Goal: Task Accomplishment & Management: Complete application form

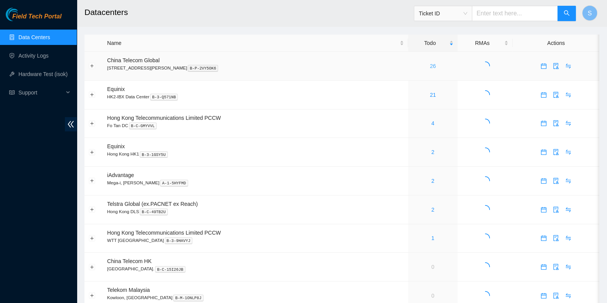
click at [430, 66] on link "26" at bounding box center [433, 66] width 6 height 6
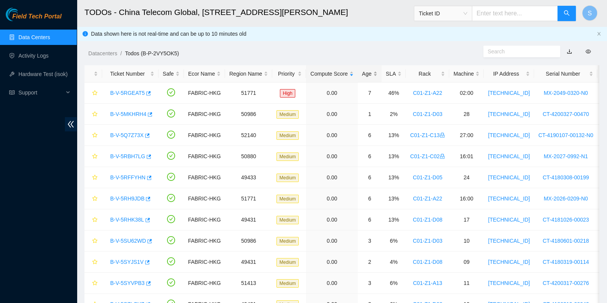
click at [363, 74] on div "Age" at bounding box center [369, 74] width 15 height 8
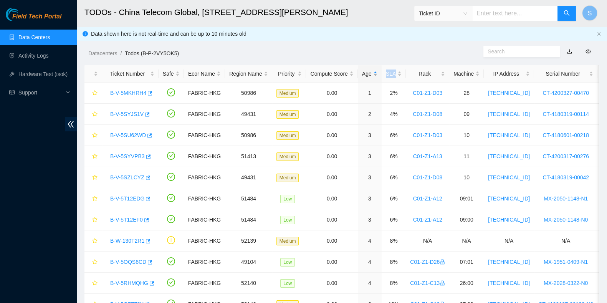
click at [363, 74] on div "Age" at bounding box center [369, 74] width 15 height 8
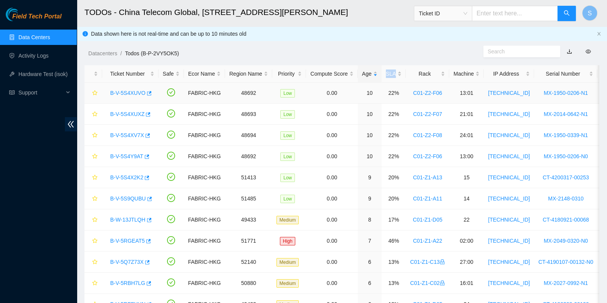
click at [127, 91] on link "B-V-5S4XUVO" at bounding box center [127, 93] width 35 height 6
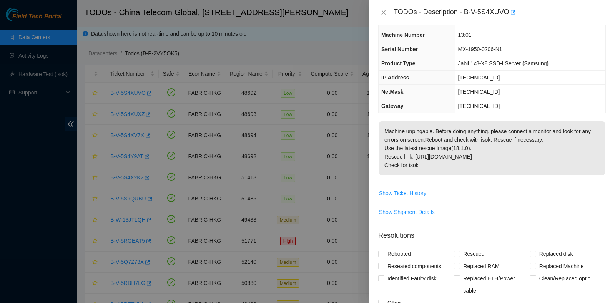
scroll to position [185, 0]
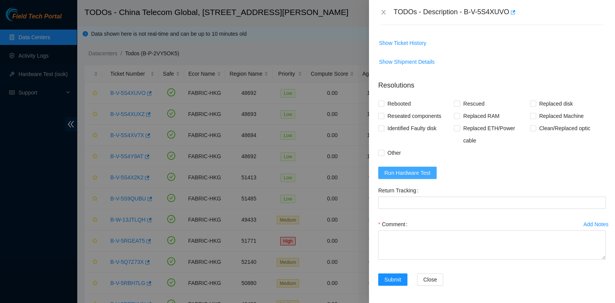
click at [417, 167] on button "Run Hardware Test" at bounding box center [407, 173] width 58 height 12
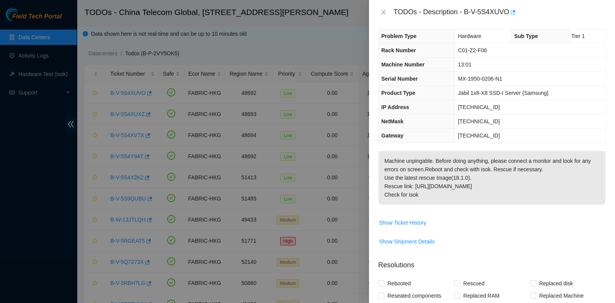
scroll to position [0, 0]
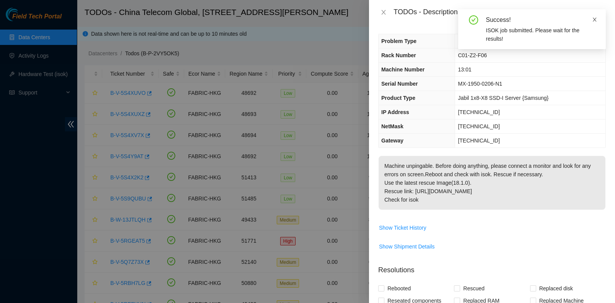
click at [593, 19] on icon "close" at bounding box center [594, 19] width 5 height 5
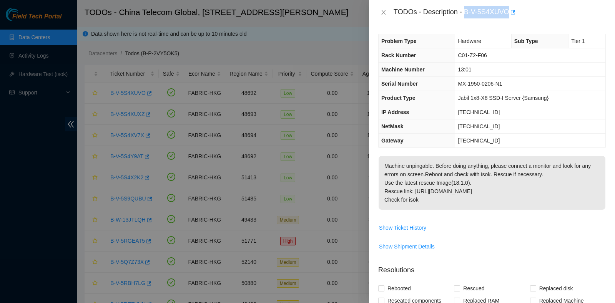
drag, startPoint x: 464, startPoint y: 13, endPoint x: 508, endPoint y: 22, distance: 45.3
click at [508, 22] on div "TODOs - Description - B-V-5S4XUVO" at bounding box center [492, 12] width 246 height 25
copy div "B-V-5S4XUVO"
click at [577, 139] on td "[TECHNICAL_ID]" at bounding box center [530, 141] width 150 height 14
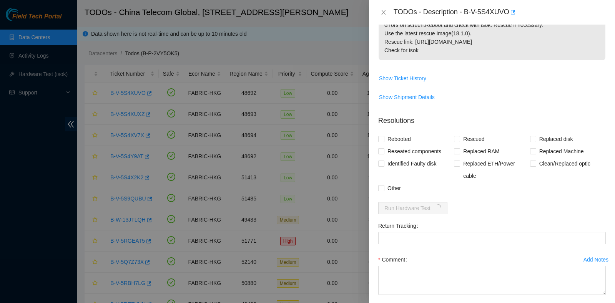
scroll to position [185, 0]
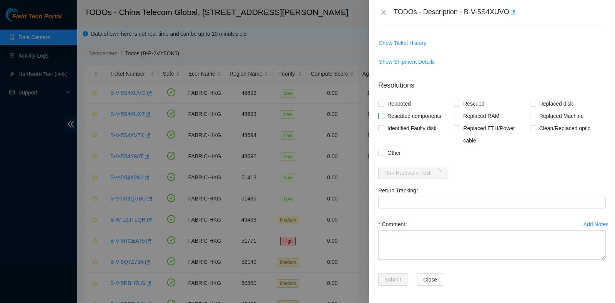
click at [402, 116] on span "Reseated components" at bounding box center [414, 116] width 60 height 12
click at [383, 116] on input "Reseated components" at bounding box center [380, 115] width 5 height 5
checkbox input "true"
click at [398, 100] on span "Rebooted" at bounding box center [399, 104] width 30 height 12
click at [383, 101] on input "Rebooted" at bounding box center [380, 103] width 5 height 5
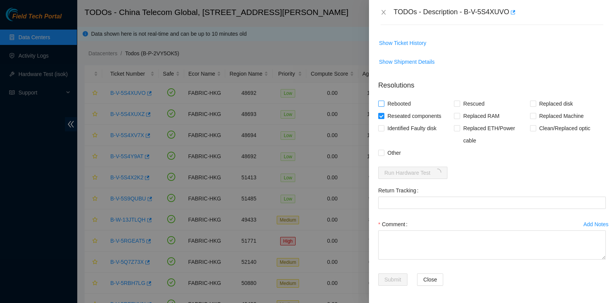
checkbox input "true"
click at [461, 103] on span "Rescued" at bounding box center [473, 104] width 27 height 12
click at [459, 103] on input "Rescued" at bounding box center [456, 103] width 5 height 5
checkbox input "true"
click at [432, 226] on div "Comment" at bounding box center [491, 224] width 227 height 12
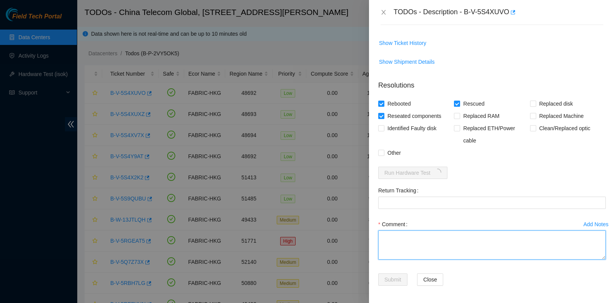
click at [427, 235] on textarea "Comment" at bounding box center [491, 245] width 227 height 29
type textarea "pass ok"
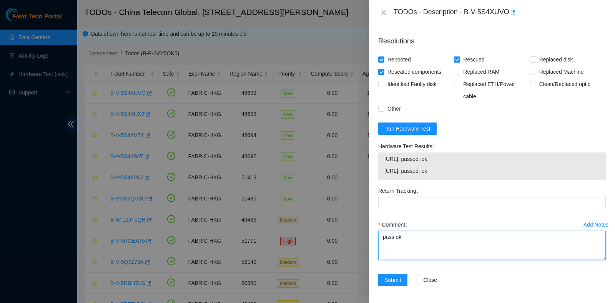
scroll to position [229, 0]
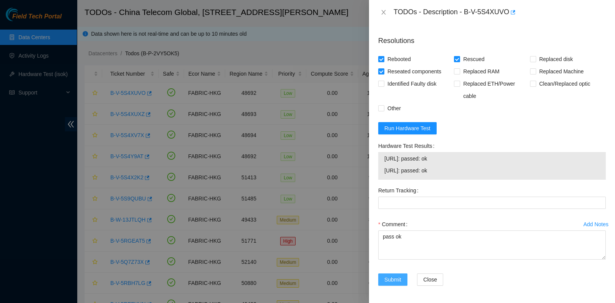
click at [394, 279] on span "Submit" at bounding box center [392, 279] width 17 height 8
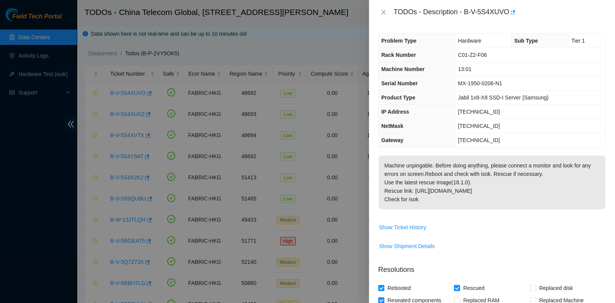
scroll to position [0, 0]
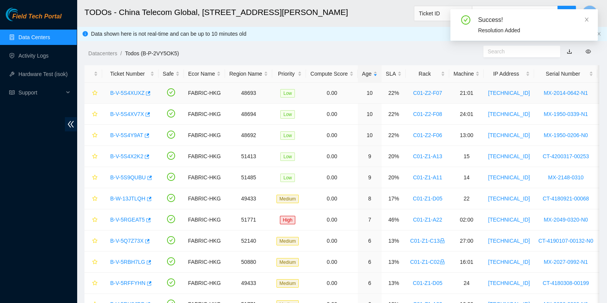
click at [136, 91] on link "B-V-5S4XUXZ" at bounding box center [127, 93] width 34 height 6
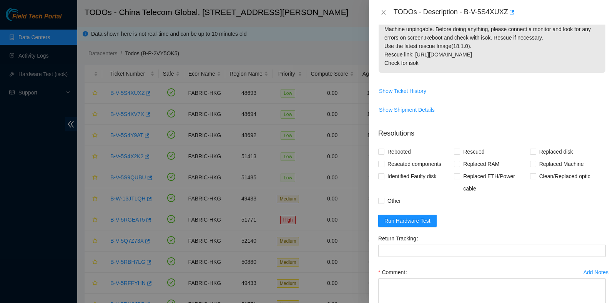
scroll to position [137, 0]
click at [403, 227] on form "Resolutions Rebooted Rescued Replaced disk Reseated components Replaced RAM Rep…" at bounding box center [491, 232] width 227 height 221
click at [406, 223] on span "Run Hardware Test" at bounding box center [407, 220] width 46 height 8
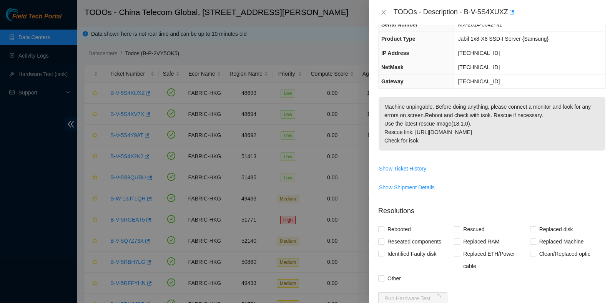
scroll to position [19, 0]
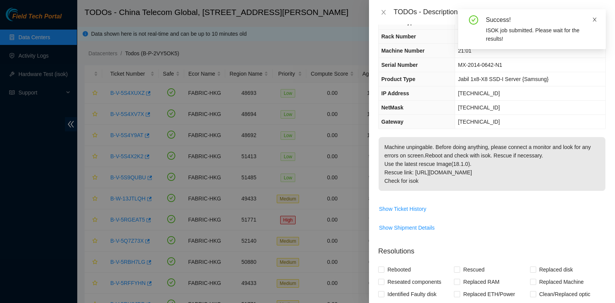
click at [596, 17] on icon "close" at bounding box center [594, 19] width 5 height 5
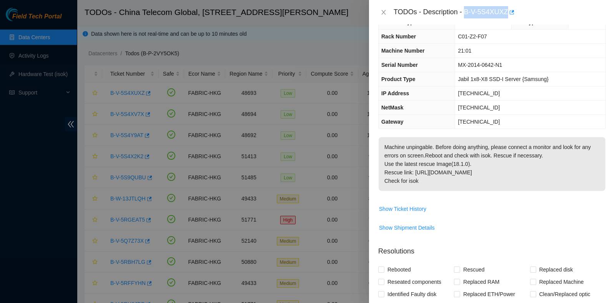
drag, startPoint x: 464, startPoint y: 12, endPoint x: 507, endPoint y: 19, distance: 43.6
click at [507, 19] on div "TODOs - Description - B-V-5S4XUXZ" at bounding box center [492, 12] width 246 height 25
copy div "B-V-5S4XUXZ"
drag, startPoint x: 0, startPoint y: 180, endPoint x: 6, endPoint y: 188, distance: 10.1
click at [1, 180] on div at bounding box center [307, 151] width 615 height 303
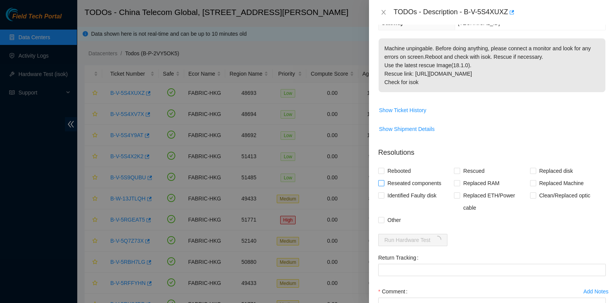
scroll to position [118, 0]
click at [384, 181] on span "Reseated components" at bounding box center [414, 183] width 60 height 12
click at [383, 181] on input "Reseated components" at bounding box center [380, 182] width 5 height 5
checkbox input "true"
click at [390, 163] on form "Resolutions Rebooted Rescued Replaced disk Reseated components Replaced RAM Rep…" at bounding box center [491, 251] width 227 height 221
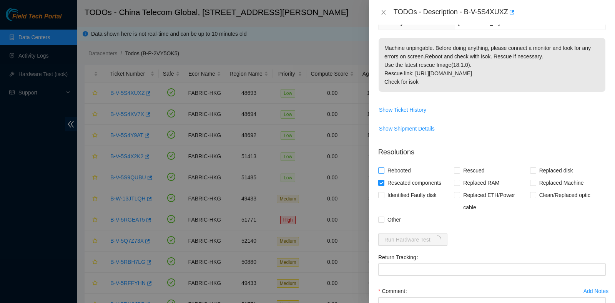
click at [405, 171] on span "Rebooted" at bounding box center [399, 170] width 30 height 12
click at [383, 171] on input "Rebooted" at bounding box center [380, 170] width 5 height 5
checkbox input "true"
click at [477, 172] on span "Rescued" at bounding box center [473, 170] width 27 height 12
click at [459, 172] on input "Rescued" at bounding box center [456, 170] width 5 height 5
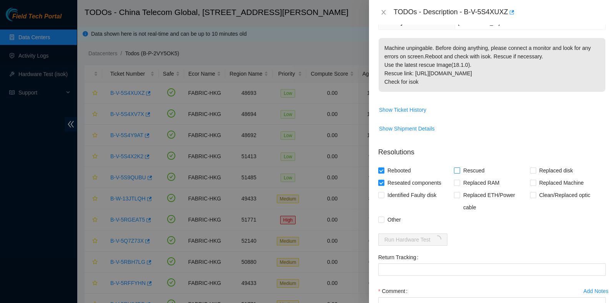
checkbox input "true"
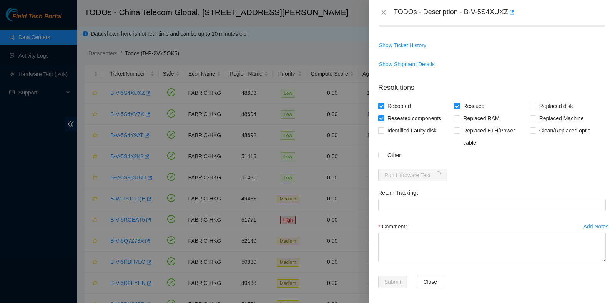
scroll to position [185, 0]
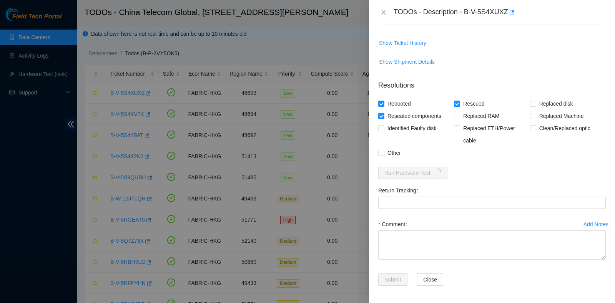
click at [443, 266] on div "Add Notes Comment" at bounding box center [492, 245] width 234 height 55
click at [442, 261] on div "Comment" at bounding box center [491, 241] width 227 height 46
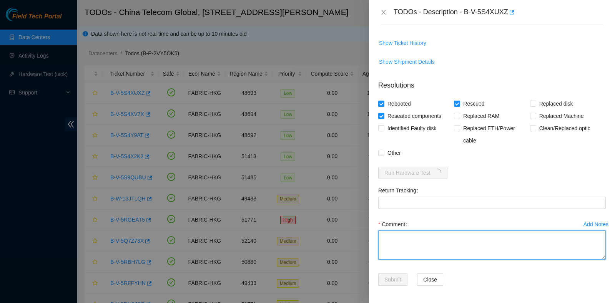
click at [440, 256] on textarea "Comment" at bounding box center [491, 245] width 227 height 29
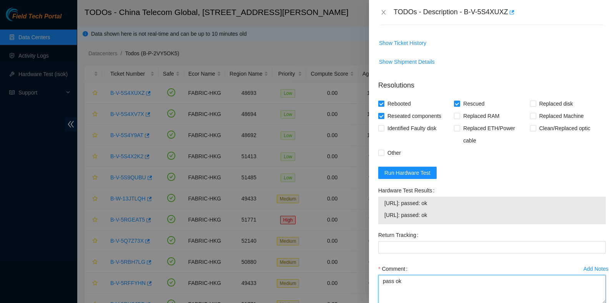
type textarea "pass ok"
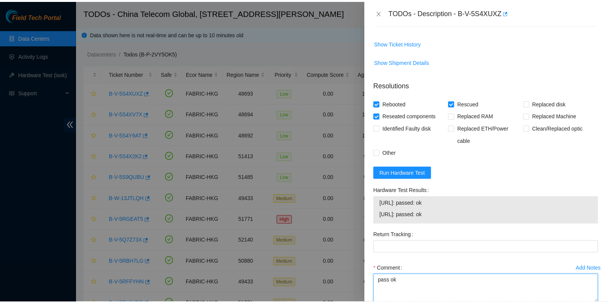
scroll to position [229, 0]
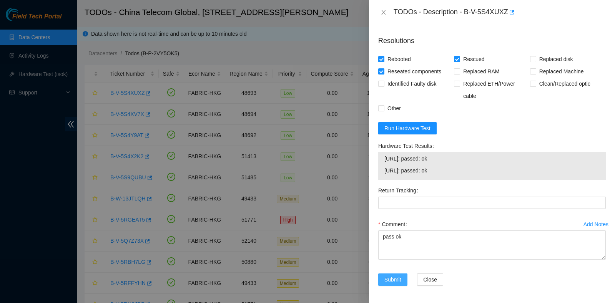
click at [390, 277] on span "Submit" at bounding box center [392, 279] width 17 height 8
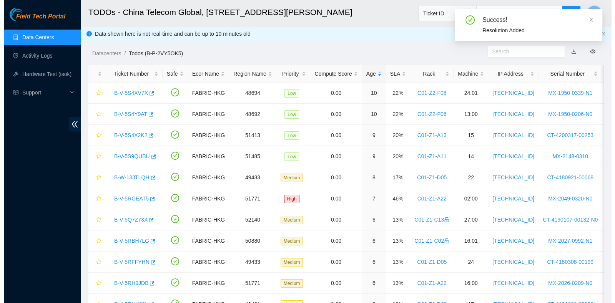
scroll to position [207, 0]
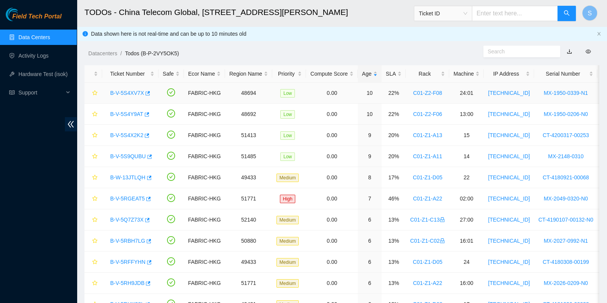
click at [134, 95] on link "B-V-5S4XV7X" at bounding box center [127, 93] width 34 height 6
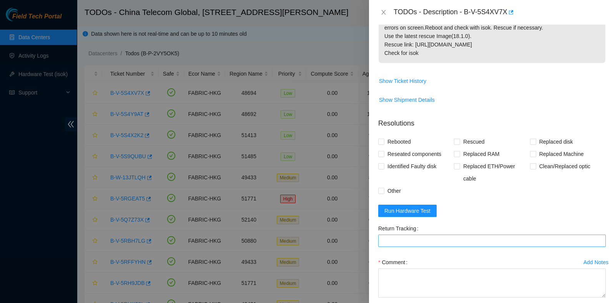
scroll to position [185, 0]
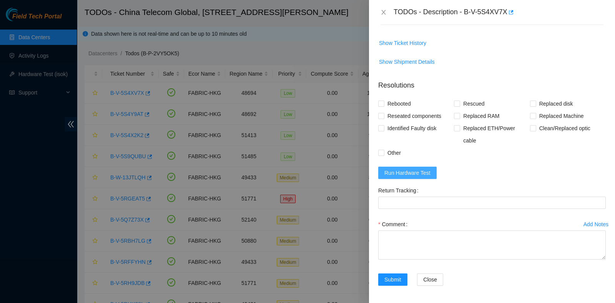
click at [423, 174] on span "Run Hardware Test" at bounding box center [407, 173] width 46 height 8
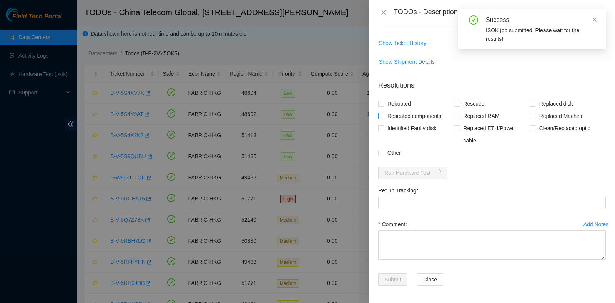
click at [397, 111] on span "Reseated components" at bounding box center [414, 116] width 60 height 12
click at [383, 113] on input "Reseated components" at bounding box center [380, 115] width 5 height 5
checkbox input "true"
click at [386, 101] on span "Rebooted" at bounding box center [399, 104] width 30 height 12
click at [383, 101] on input "Rebooted" at bounding box center [380, 103] width 5 height 5
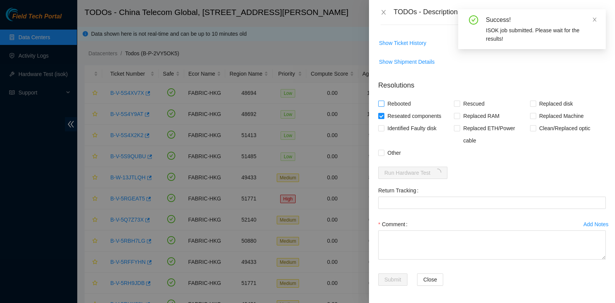
checkbox input "true"
click at [465, 102] on span "Rescued" at bounding box center [473, 104] width 27 height 12
click at [459, 102] on input "Rescued" at bounding box center [456, 103] width 5 height 5
checkbox input "true"
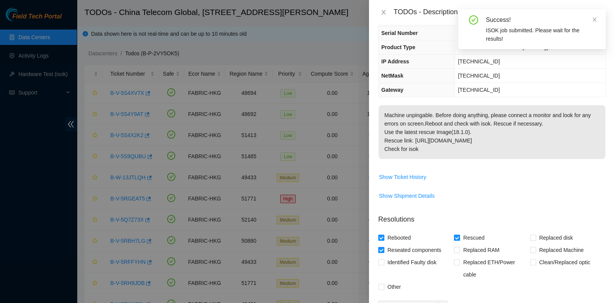
scroll to position [0, 0]
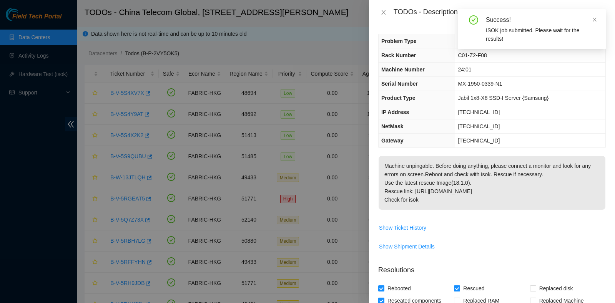
click at [597, 17] on div "Success! ISOK job submitted. Please wait for the results!" at bounding box center [532, 29] width 148 height 40
click at [596, 19] on icon "close" at bounding box center [594, 19] width 5 height 5
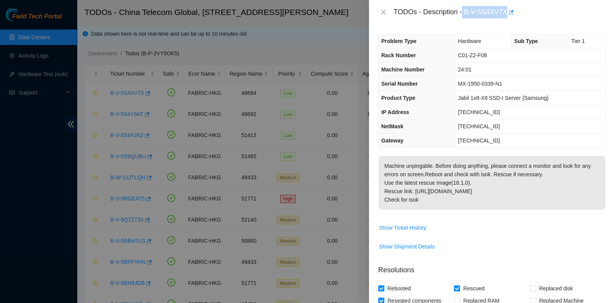
drag, startPoint x: 471, startPoint y: 13, endPoint x: 505, endPoint y: 11, distance: 34.3
click at [505, 11] on div "TODOs - Description - B-V-5S4XV7X" at bounding box center [499, 12] width 212 height 12
copy div "B-V-5S4XV7X"
click at [571, 159] on p "Machine unpingable. Before doing anything, please connect a monitor and look fo…" at bounding box center [491, 183] width 227 height 54
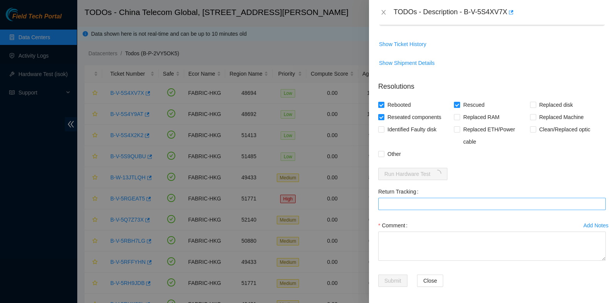
scroll to position [185, 0]
click at [451, 222] on div "Comment" at bounding box center [491, 224] width 227 height 12
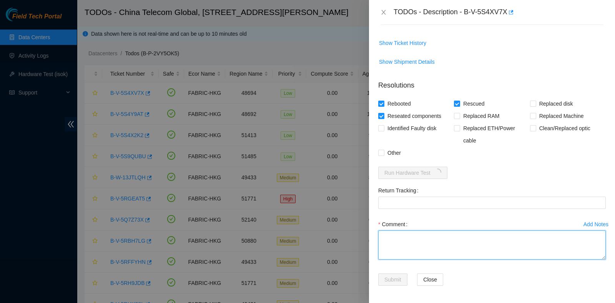
click at [439, 240] on textarea "Comment" at bounding box center [491, 245] width 227 height 29
type textarea "pass ok"
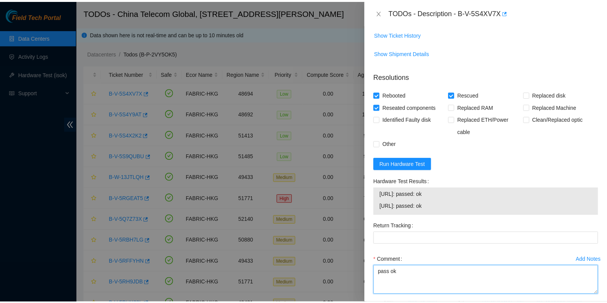
scroll to position [229, 0]
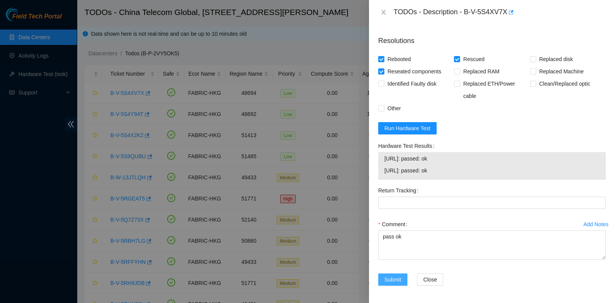
click at [397, 275] on span "Submit" at bounding box center [392, 279] width 17 height 8
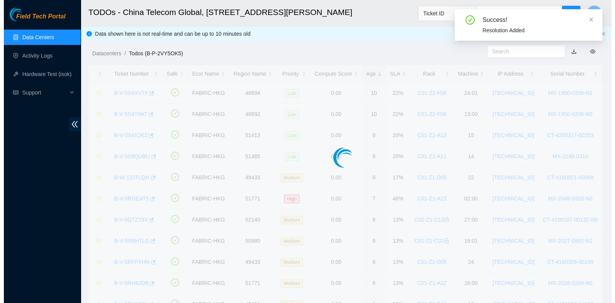
scroll to position [207, 0]
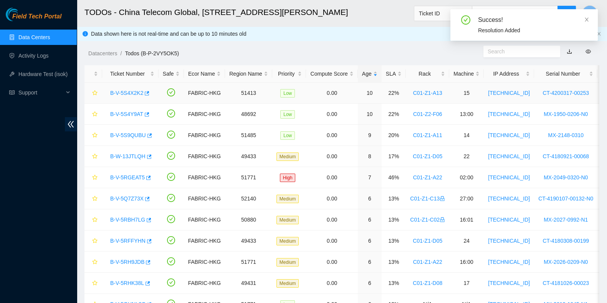
click at [129, 91] on link "B-V-5S4X2K2" at bounding box center [126, 93] width 33 height 6
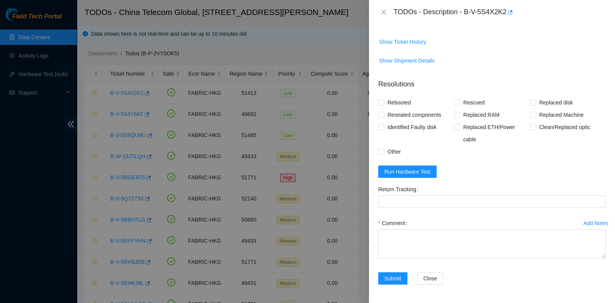
scroll to position [312, 0]
click at [409, 160] on form "Resolutions Rebooted Rescued Replaced disk Reseated components Replaced RAM Rep…" at bounding box center [491, 183] width 227 height 221
click at [408, 170] on span "Run Hardware Test" at bounding box center [407, 172] width 46 height 8
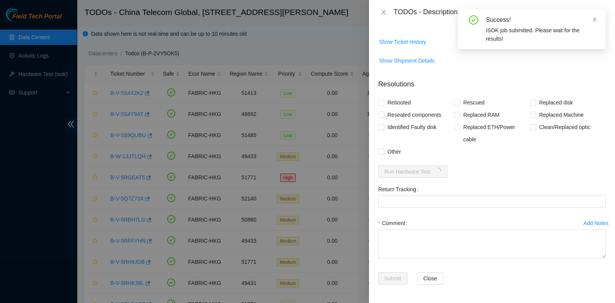
click at [463, 12] on div "Success! ISOK job submitted. Please wait for the results!" at bounding box center [532, 29] width 148 height 40
click at [593, 18] on icon "close" at bounding box center [594, 20] width 4 height 4
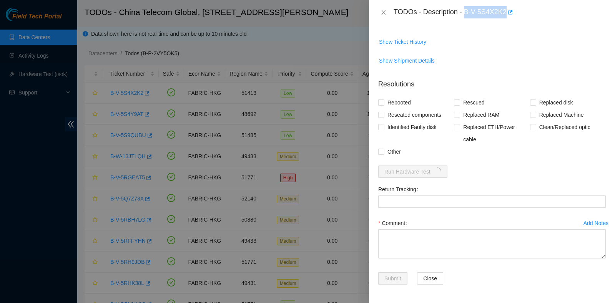
drag, startPoint x: 465, startPoint y: 9, endPoint x: 505, endPoint y: 22, distance: 41.9
click at [505, 22] on div "TODOs - Description - B-V-5S4X2K2" at bounding box center [492, 12] width 246 height 25
copy div "B-V-5S4X2K2"
click at [0, 198] on div at bounding box center [307, 151] width 615 height 303
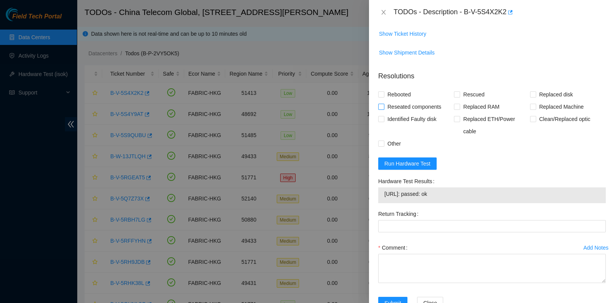
scroll to position [288, 0]
click at [398, 112] on span "Reseated components" at bounding box center [414, 106] width 60 height 12
click at [383, 108] on input "Reseated components" at bounding box center [380, 105] width 5 height 5
checkbox input "true"
click at [398, 100] on span "Rebooted" at bounding box center [399, 94] width 30 height 12
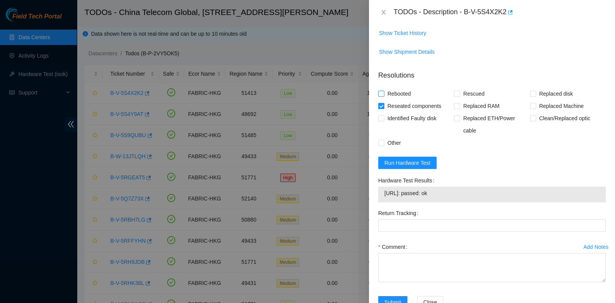
click at [383, 96] on input "Rebooted" at bounding box center [380, 93] width 5 height 5
checkbox input "true"
click at [466, 100] on span "Rescued" at bounding box center [473, 94] width 27 height 12
click at [459, 96] on input "Rescued" at bounding box center [456, 93] width 5 height 5
checkbox input "true"
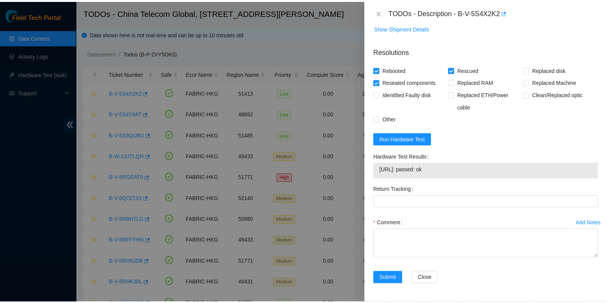
scroll to position [344, 0]
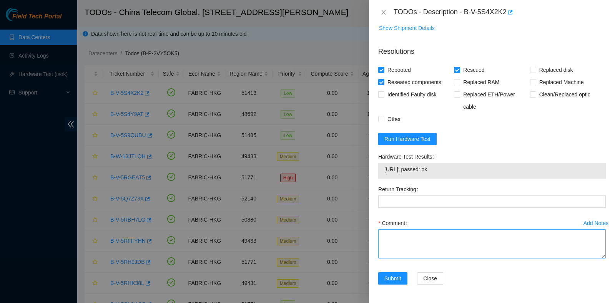
drag, startPoint x: 432, startPoint y: 219, endPoint x: 433, endPoint y: 240, distance: 20.8
click at [432, 220] on div "Comment" at bounding box center [491, 223] width 227 height 12
click at [433, 240] on textarea "Comment" at bounding box center [491, 243] width 227 height 29
type textarea "pass ok"
click at [395, 277] on span "Submit" at bounding box center [392, 278] width 17 height 8
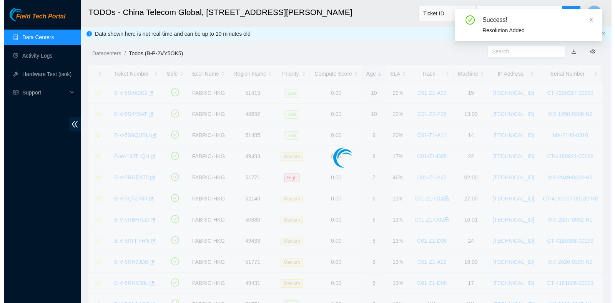
scroll to position [195, 0]
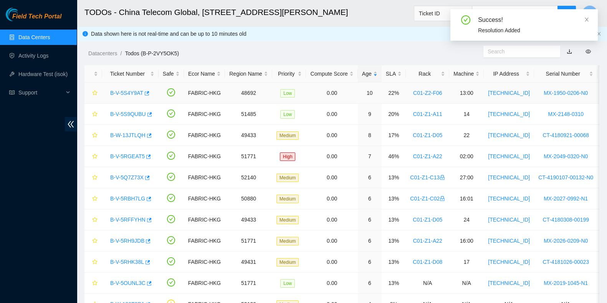
click at [126, 86] on td "B-V-5S4Y9AT" at bounding box center [130, 93] width 56 height 21
click at [126, 87] on div "B-V-5S4Y9AT" at bounding box center [130, 93] width 48 height 12
click at [126, 95] on link "B-V-5S4Y9AT" at bounding box center [126, 93] width 33 height 6
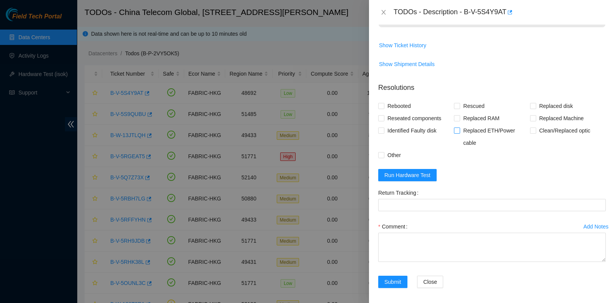
scroll to position [185, 0]
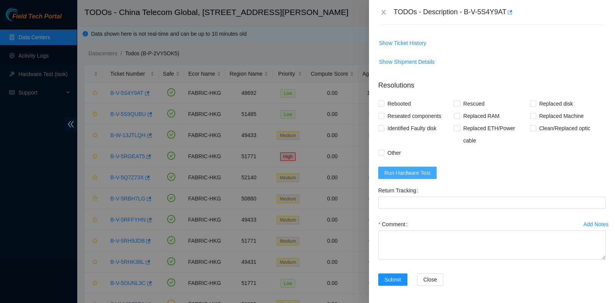
click at [431, 168] on button "Run Hardware Test" at bounding box center [407, 173] width 58 height 12
click at [385, 114] on span "Reseated components" at bounding box center [414, 116] width 60 height 12
click at [383, 114] on input "Reseated components" at bounding box center [380, 115] width 5 height 5
checkbox input "true"
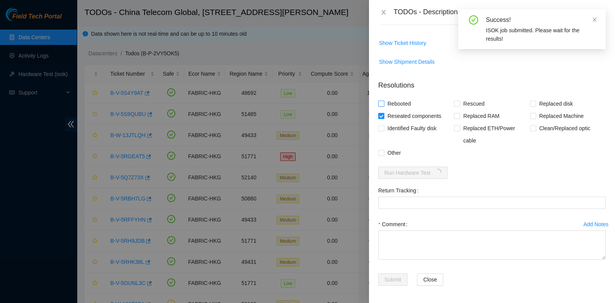
click at [386, 106] on span "Rebooted" at bounding box center [399, 104] width 30 height 12
click at [383, 106] on input "Rebooted" at bounding box center [380, 103] width 5 height 5
checkbox input "true"
click at [469, 104] on span "Rescued" at bounding box center [473, 104] width 27 height 12
click at [459, 104] on input "Rescued" at bounding box center [456, 103] width 5 height 5
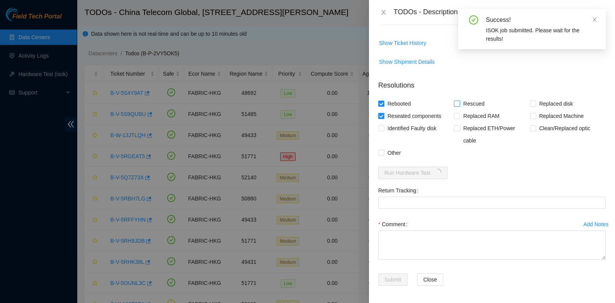
checkbox input "true"
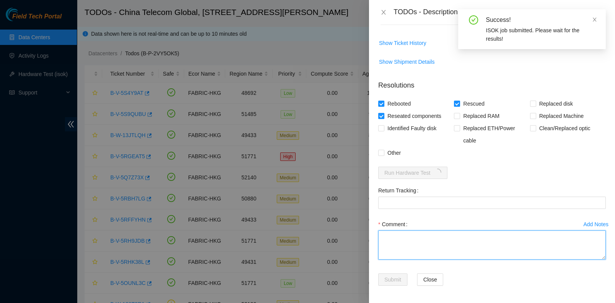
click at [426, 234] on textarea "Comment" at bounding box center [491, 245] width 227 height 29
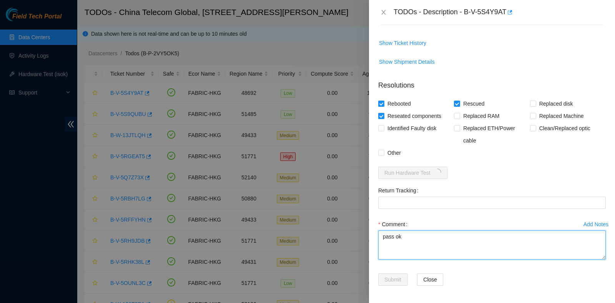
type textarea "pass ok"
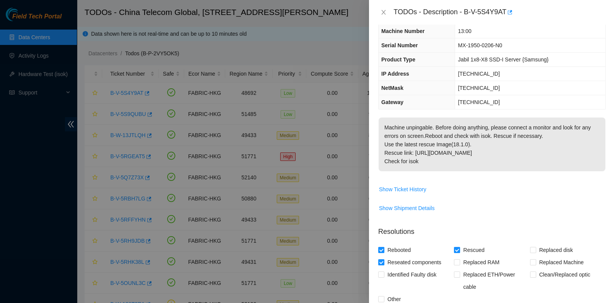
scroll to position [38, 0]
drag, startPoint x: 463, startPoint y: 8, endPoint x: 506, endPoint y: 15, distance: 43.1
click at [506, 15] on div "TODOs - Description - B-V-5S4Y9AT" at bounding box center [499, 12] width 212 height 12
copy div "B-V-5S4Y9AT"
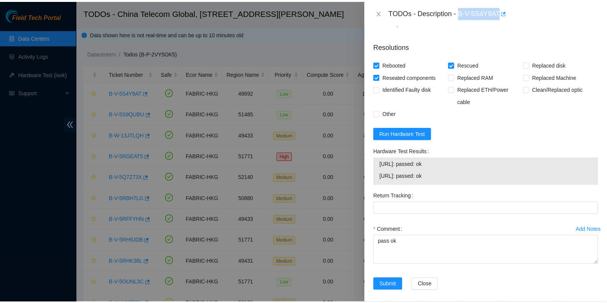
scroll to position [225, 0]
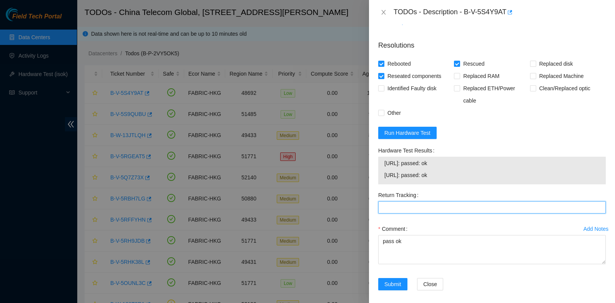
click at [549, 202] on Tracking "Return Tracking" at bounding box center [491, 207] width 227 height 12
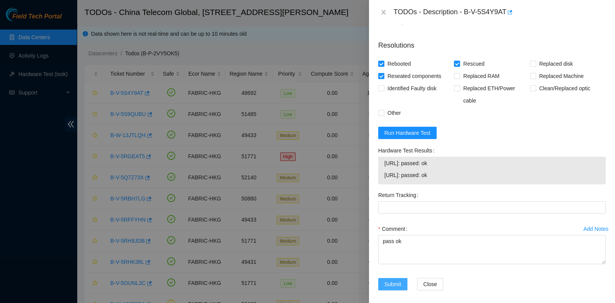
click at [380, 283] on button "Submit" at bounding box center [392, 284] width 29 height 12
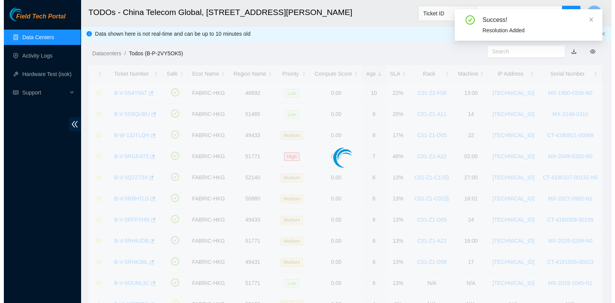
scroll to position [202, 0]
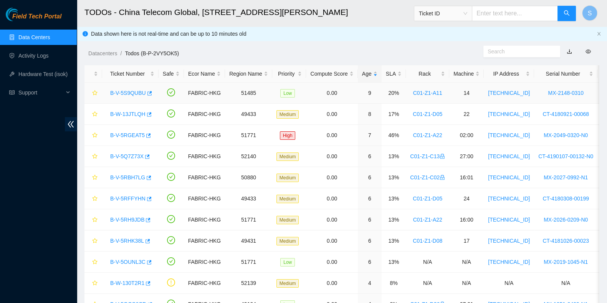
click at [134, 90] on link "B-V-5S9QUBU" at bounding box center [128, 93] width 36 height 6
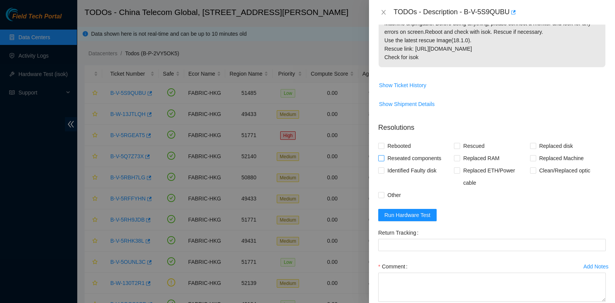
scroll to position [143, 0]
drag, startPoint x: 422, startPoint y: 159, endPoint x: 409, endPoint y: 151, distance: 14.3
click at [422, 157] on span "Reseated components" at bounding box center [414, 157] width 60 height 12
click at [383, 157] on input "Reseated components" at bounding box center [380, 156] width 5 height 5
checkbox input "true"
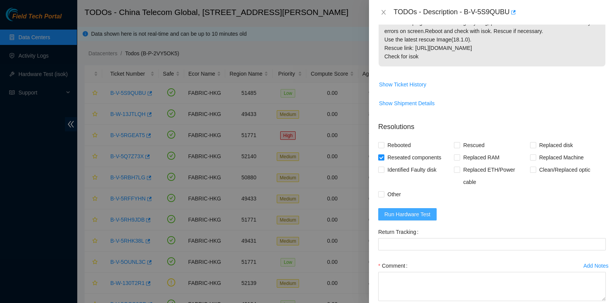
click at [413, 214] on span "Run Hardware Test" at bounding box center [407, 214] width 46 height 8
click at [393, 139] on span "Rebooted" at bounding box center [399, 145] width 30 height 12
click at [383, 142] on input "Rebooted" at bounding box center [380, 144] width 5 height 5
checkbox input "true"
click at [460, 146] on span "Rescued" at bounding box center [473, 145] width 27 height 12
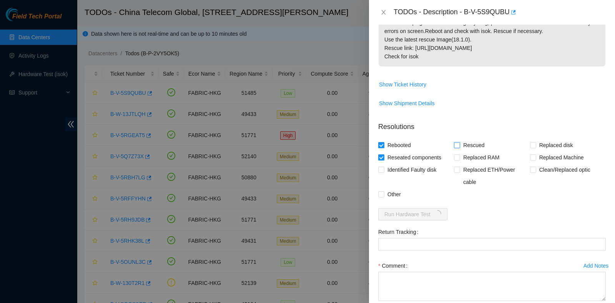
click at [459, 146] on input "Rescued" at bounding box center [456, 144] width 5 height 5
checkbox input "true"
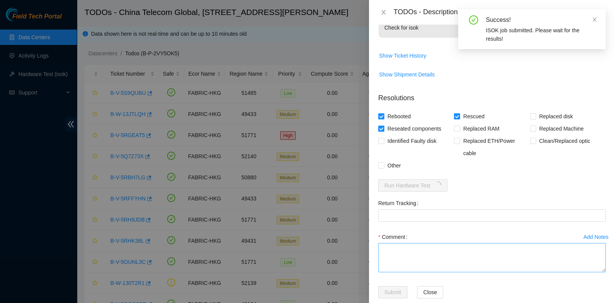
scroll to position [185, 0]
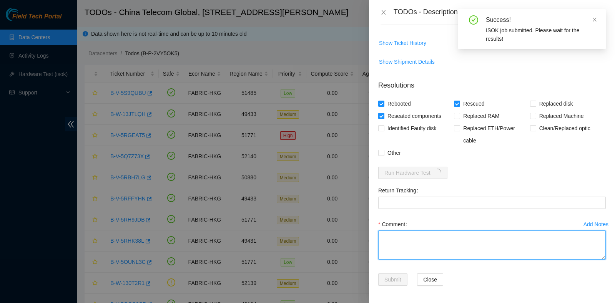
click at [434, 234] on textarea "Comment" at bounding box center [491, 245] width 227 height 29
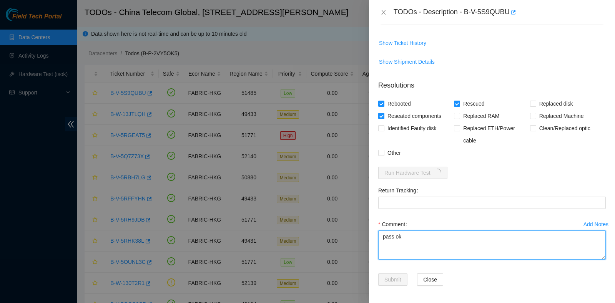
type textarea "pass ok"
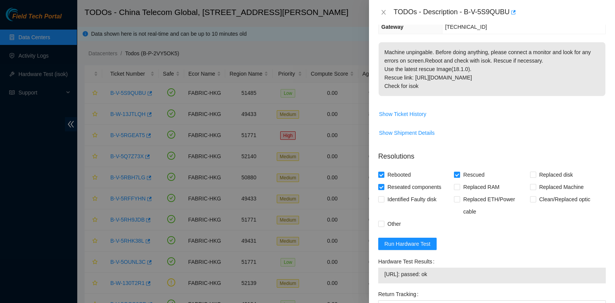
scroll to position [0, 0]
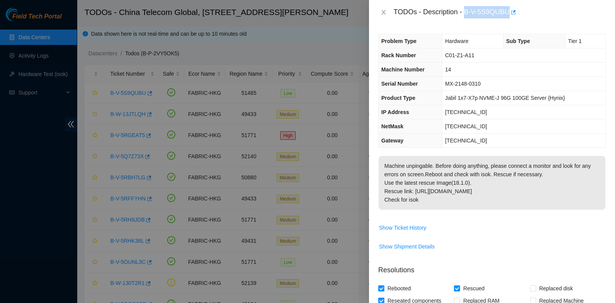
drag, startPoint x: 465, startPoint y: 12, endPoint x: 508, endPoint y: 20, distance: 44.2
click at [508, 20] on div "TODOs - Description - B-V-5S9QUBU" at bounding box center [492, 12] width 246 height 25
copy div "B-V-5S9QUBU"
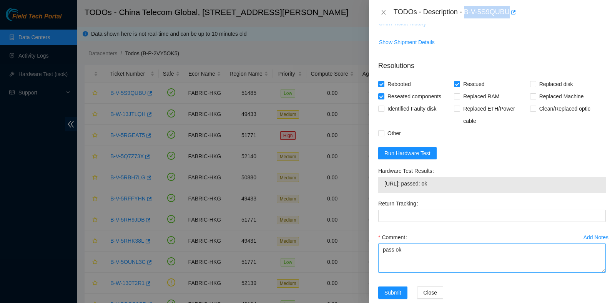
scroll to position [217, 0]
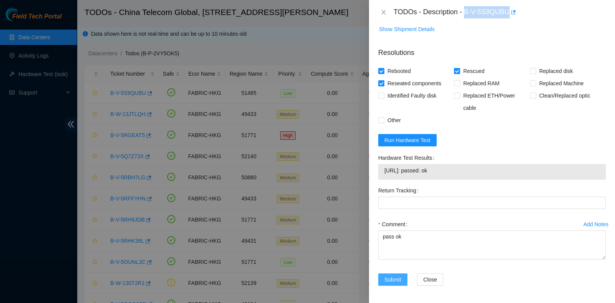
click at [393, 274] on button "Submit" at bounding box center [392, 280] width 29 height 12
click at [25, 173] on div at bounding box center [307, 151] width 615 height 303
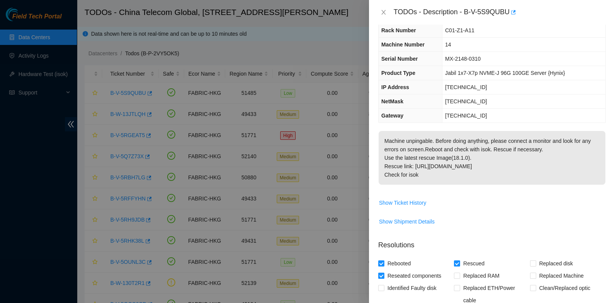
scroll to position [0, 0]
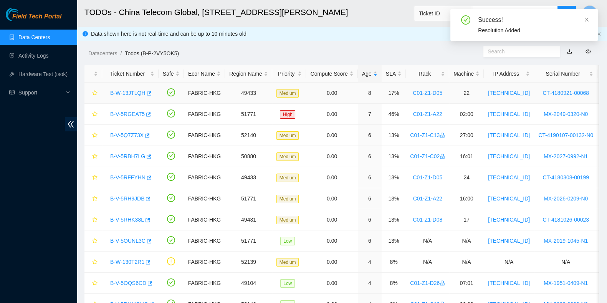
click at [120, 91] on link "B-W-13JTLQH" at bounding box center [127, 93] width 35 height 6
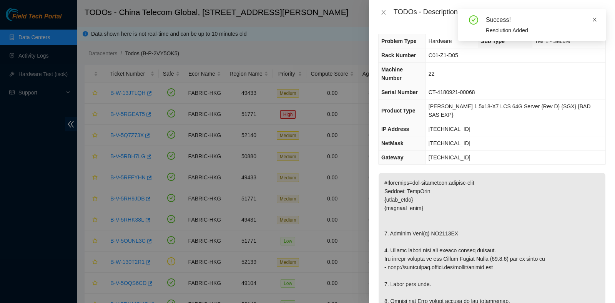
click at [596, 18] on icon "close" at bounding box center [594, 19] width 5 height 5
click at [384, 12] on icon "close" at bounding box center [383, 12] width 6 height 6
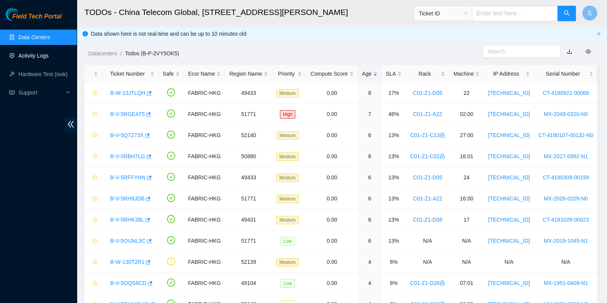
click at [39, 55] on link "Activity Logs" at bounding box center [33, 56] width 30 height 6
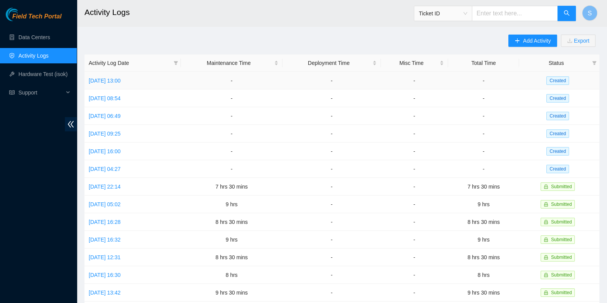
click at [131, 84] on td "[DATE] 13:00" at bounding box center [133, 81] width 96 height 18
click at [121, 82] on link "[DATE] 13:00" at bounding box center [105, 81] width 32 height 6
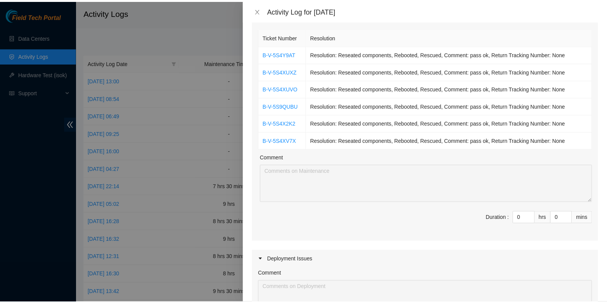
scroll to position [76, 0]
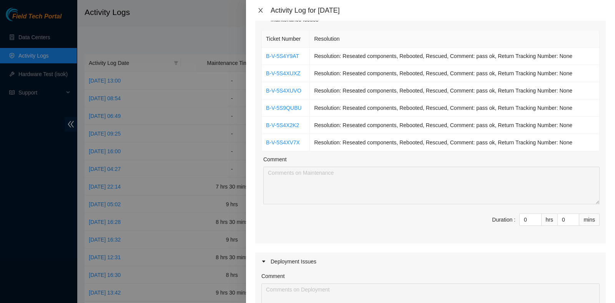
click at [258, 9] on icon "close" at bounding box center [260, 10] width 6 height 6
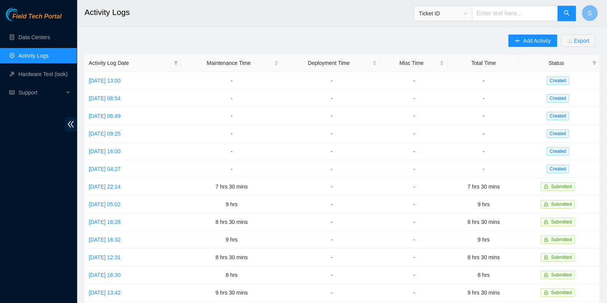
click at [589, 8] on span "S" at bounding box center [590, 13] width 4 height 10
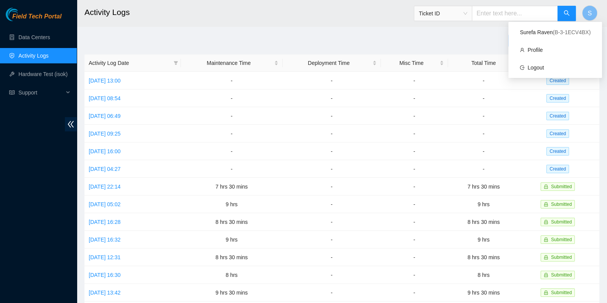
click at [542, 78] on div "Surefa Raven ( B-3-1ECV4BX ) Profile Logout" at bounding box center [556, 50] width 94 height 56
click at [540, 71] on link "Logout" at bounding box center [536, 68] width 17 height 6
